Goal: Go to known website: Go to known website

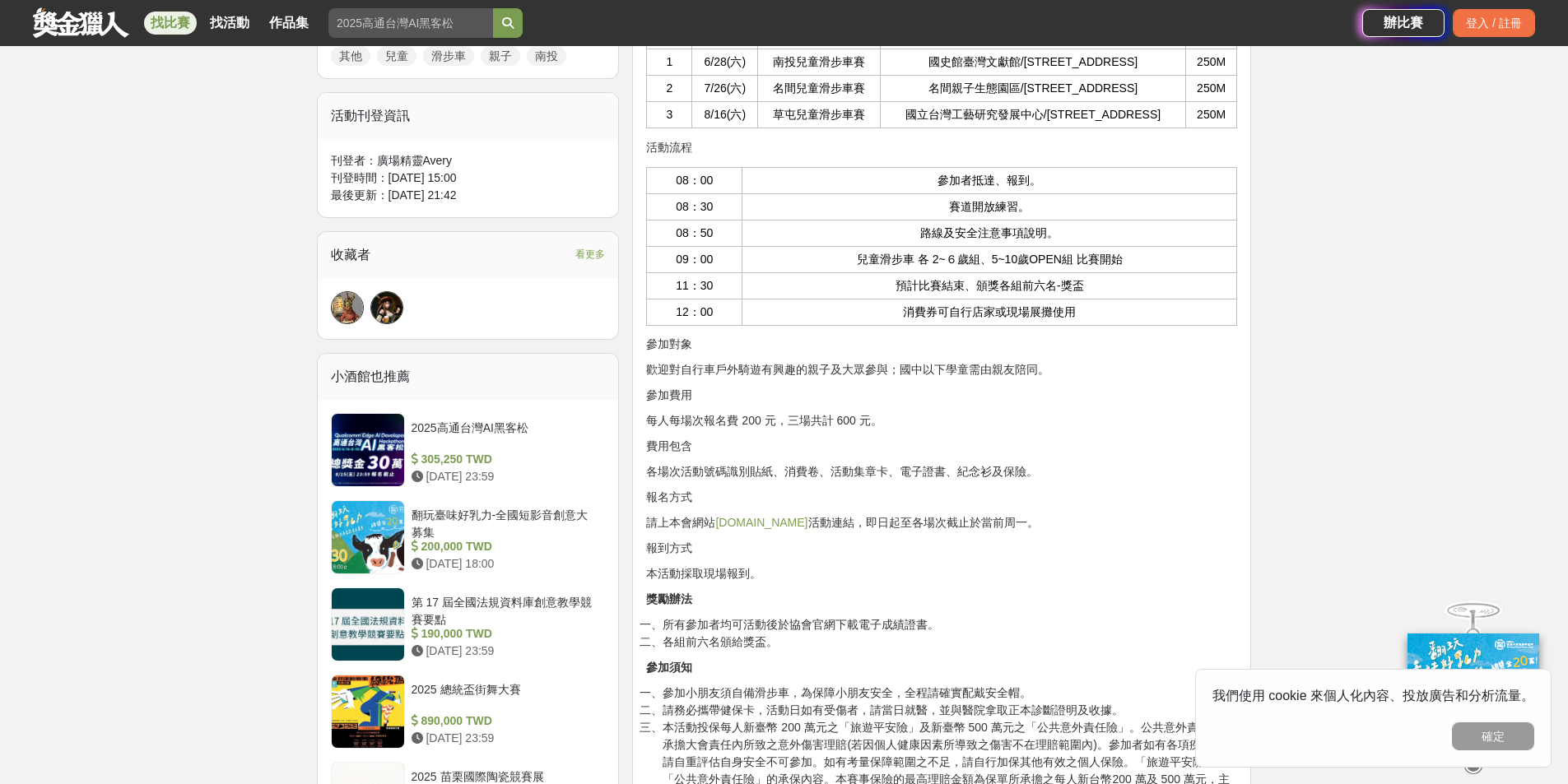
scroll to position [740, 0]
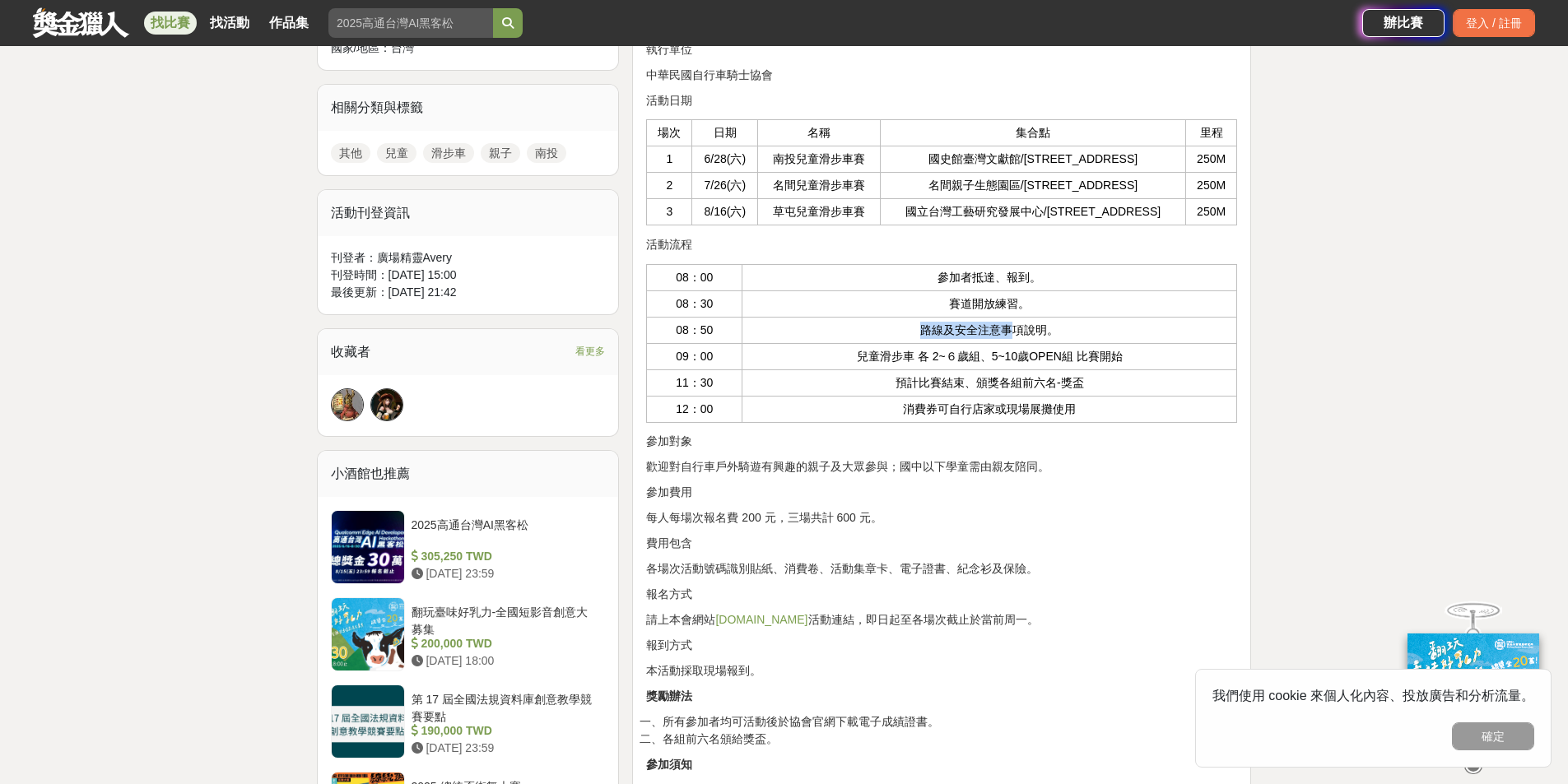
drag, startPoint x: 725, startPoint y: 316, endPoint x: 1019, endPoint y: 313, distance: 294.0
click at [1019, 317] on tr "08：50 路線及安全注意事項說明。" at bounding box center [942, 329] width 590 height 27
click at [977, 317] on td "路線及安全注意事項說明。" at bounding box center [990, 329] width 495 height 27
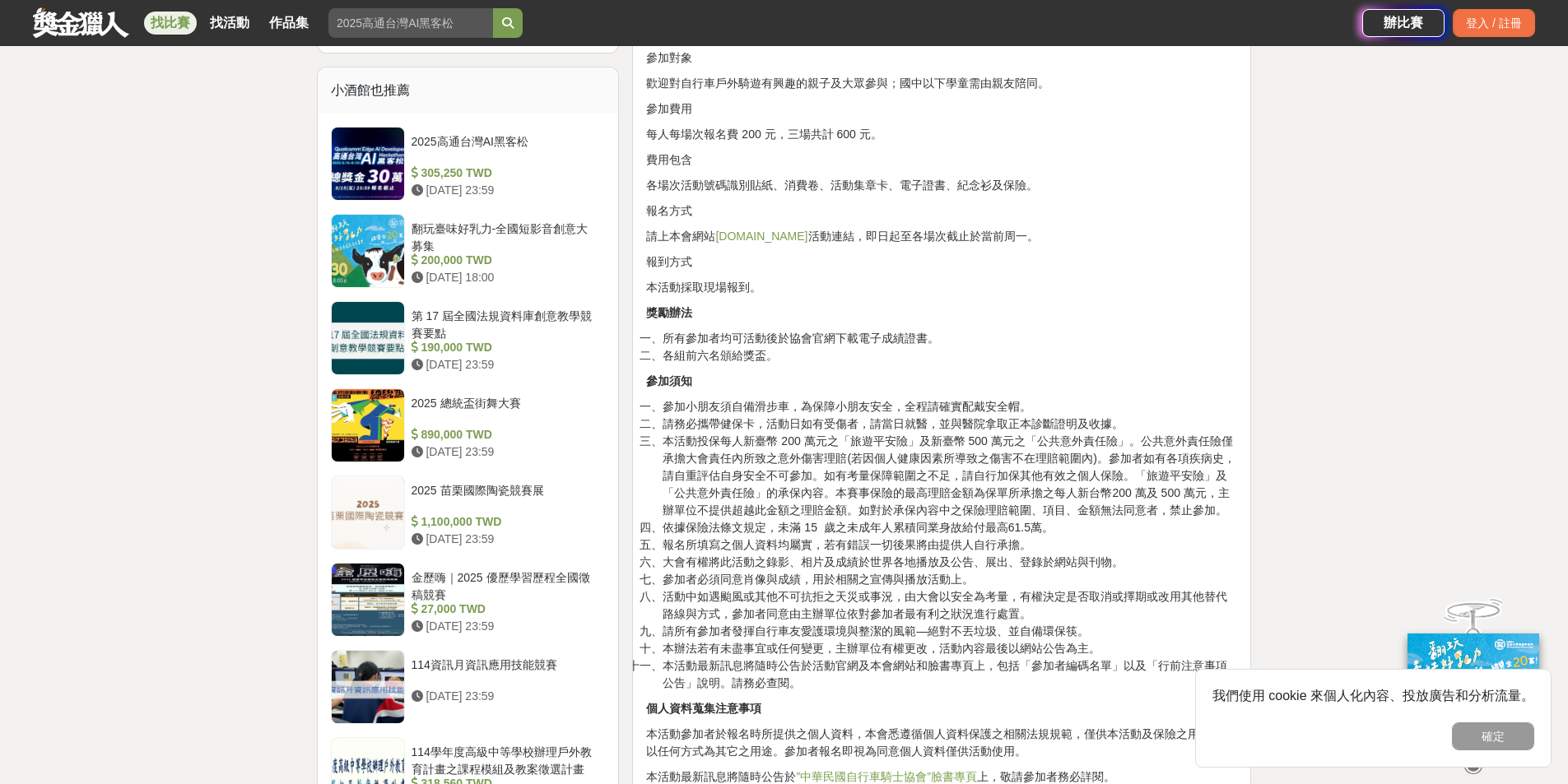
scroll to position [1124, 0]
click at [783, 228] on link "[DOMAIN_NAME]" at bounding box center [761, 234] width 92 height 13
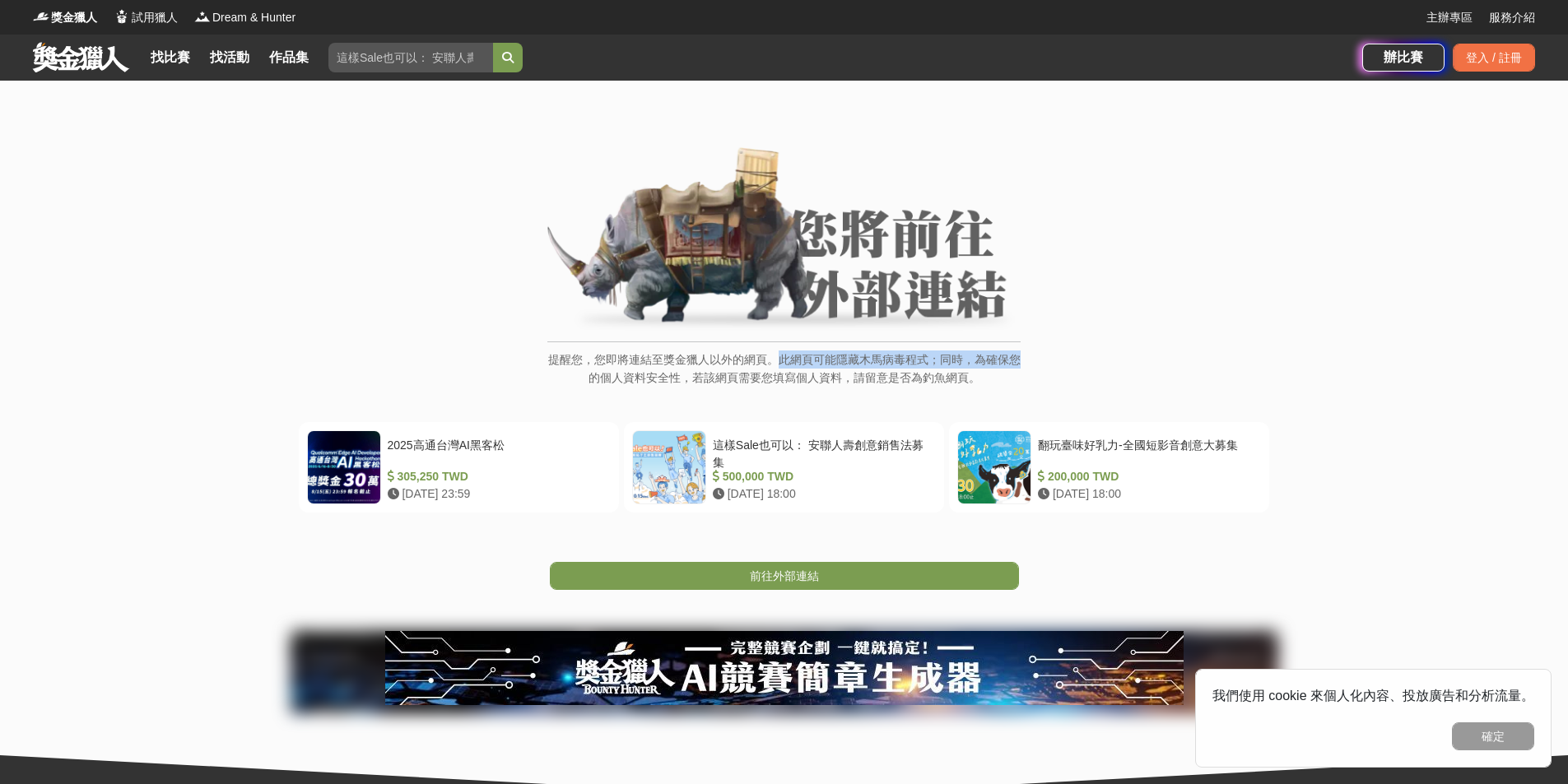
drag, startPoint x: 576, startPoint y: 370, endPoint x: 855, endPoint y: 364, distance: 279.1
click at [798, 349] on div "提醒您，您即將連結至獎金獵人以外的網頁。此網頁可能隱藏木馬病毒程式；同時，為確保您的個人資料安全性，若該網頁需要您填寫個人資料，請留意是否為釣魚網頁。" at bounding box center [784, 372] width 474 height 63
click at [891, 372] on p "提醒您，您即將連結至獎金獵人以外的網頁。此網頁可能隱藏木馬病毒程式；同時，為確保您的個人資料安全性，若該網頁需要您填寫個人資料，請留意是否為釣魚網頁。" at bounding box center [784, 377] width 474 height 54
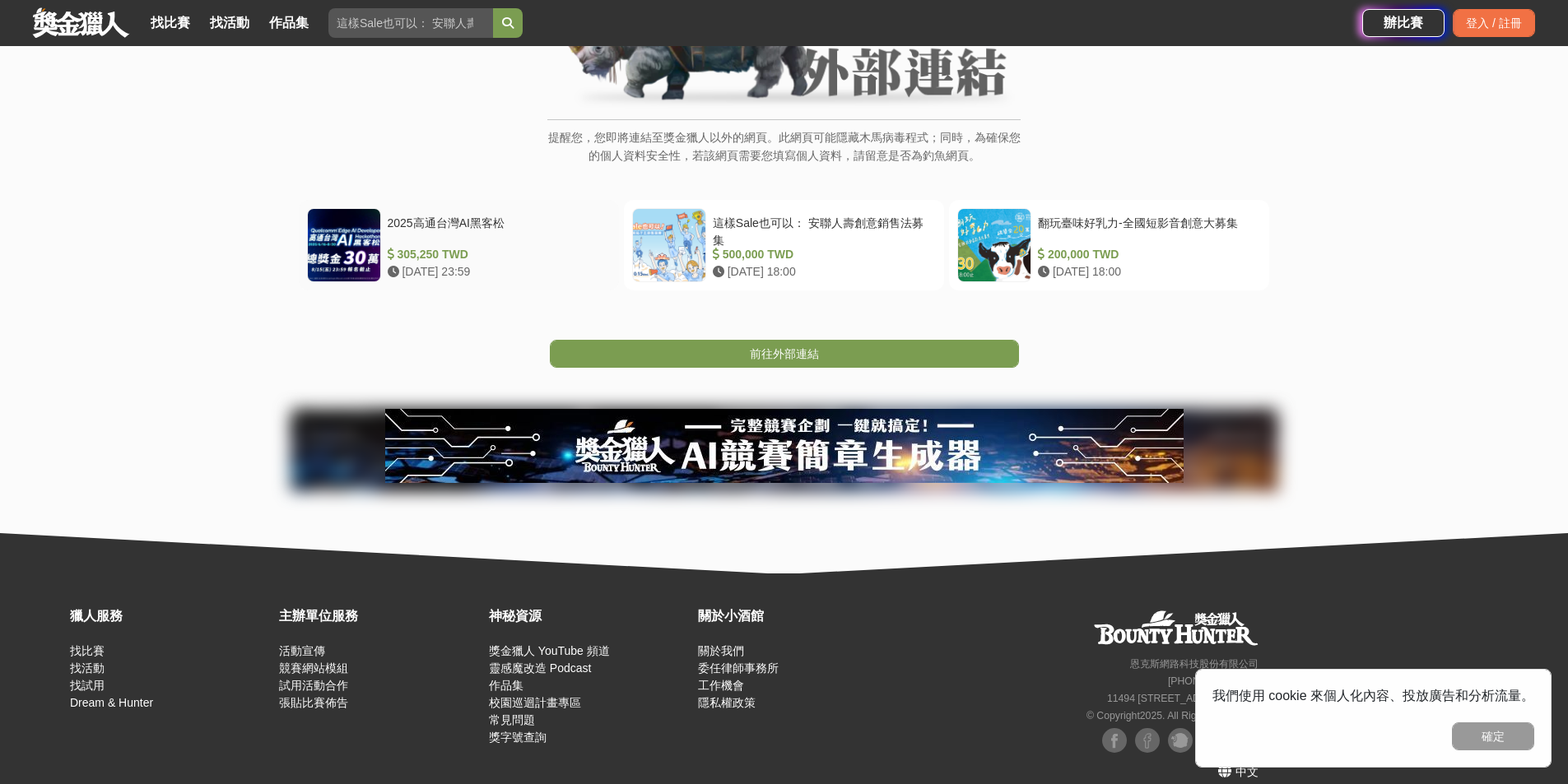
scroll to position [242, 0]
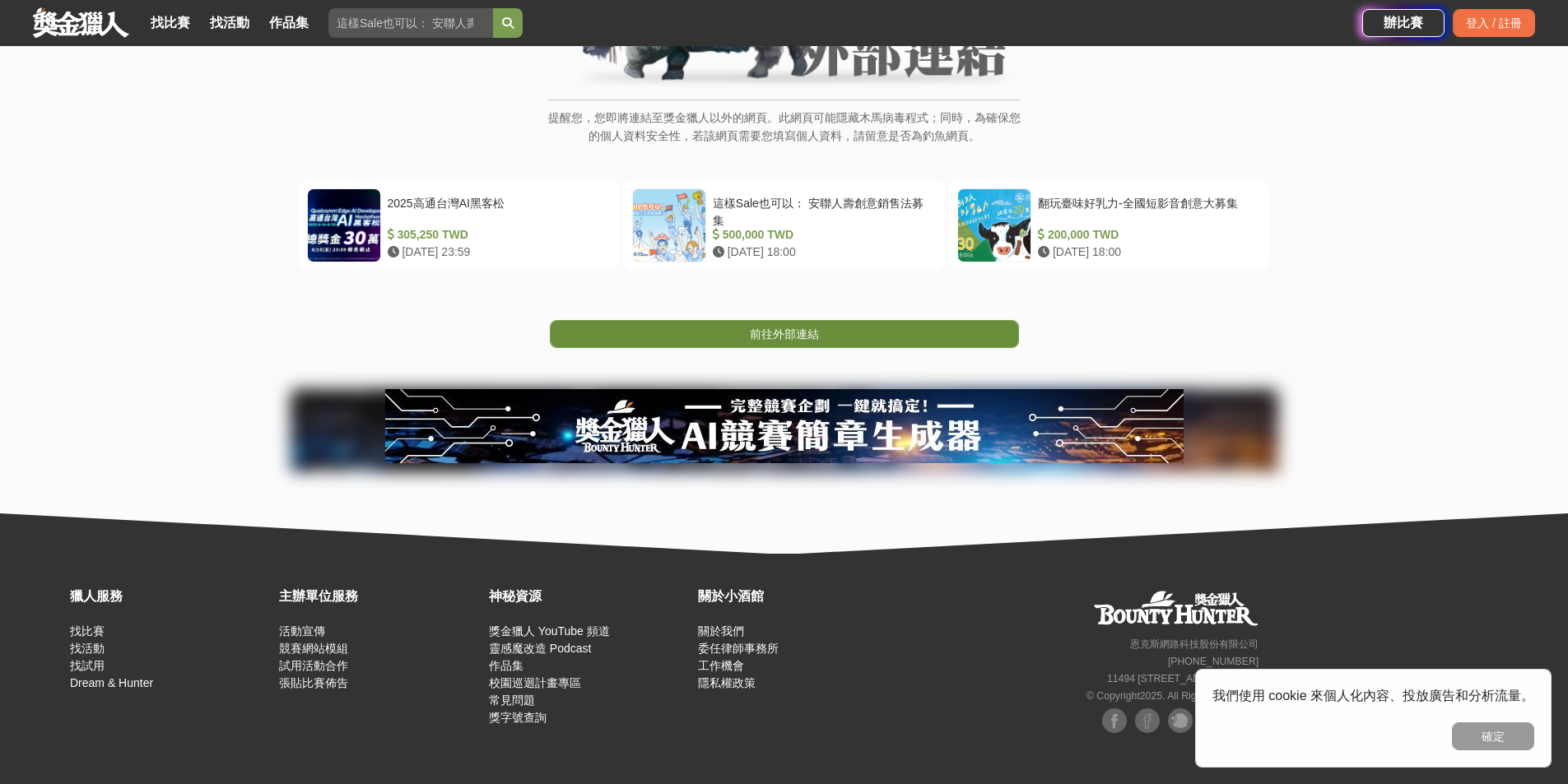
click at [762, 329] on span "前往外部連結" at bounding box center [784, 333] width 70 height 13
